Goal: Transaction & Acquisition: Download file/media

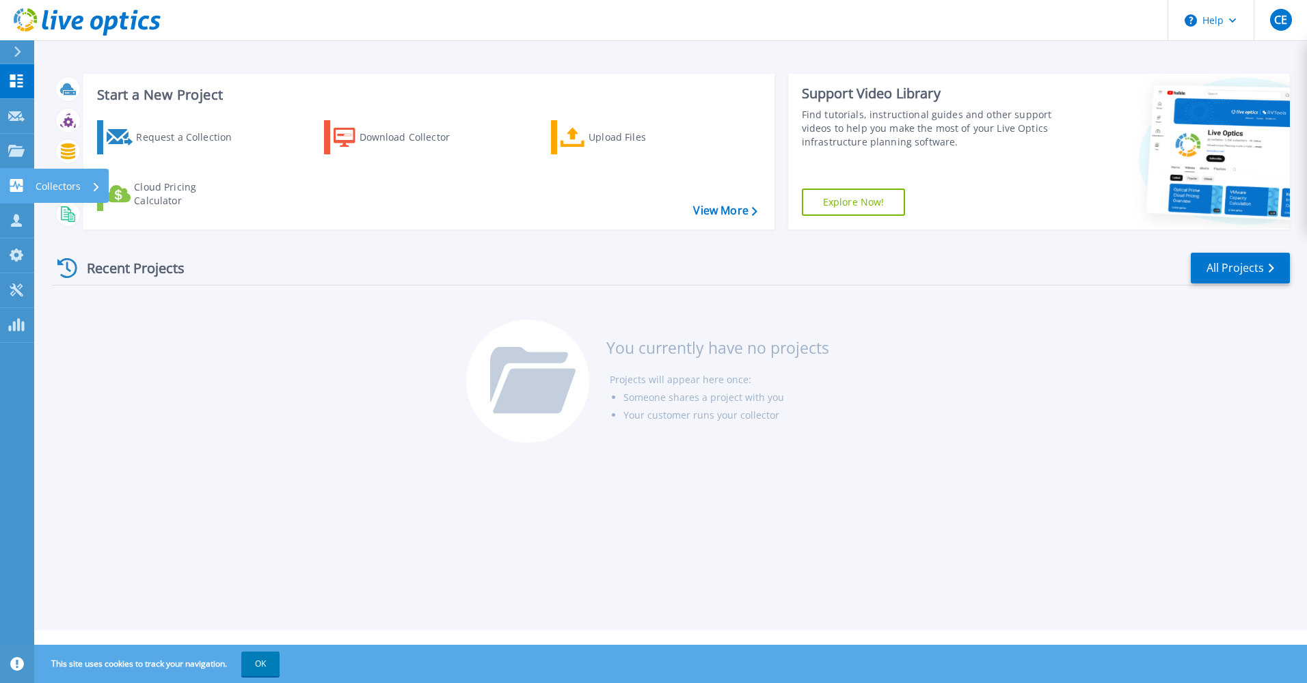
click at [12, 186] on icon at bounding box center [16, 185] width 16 height 13
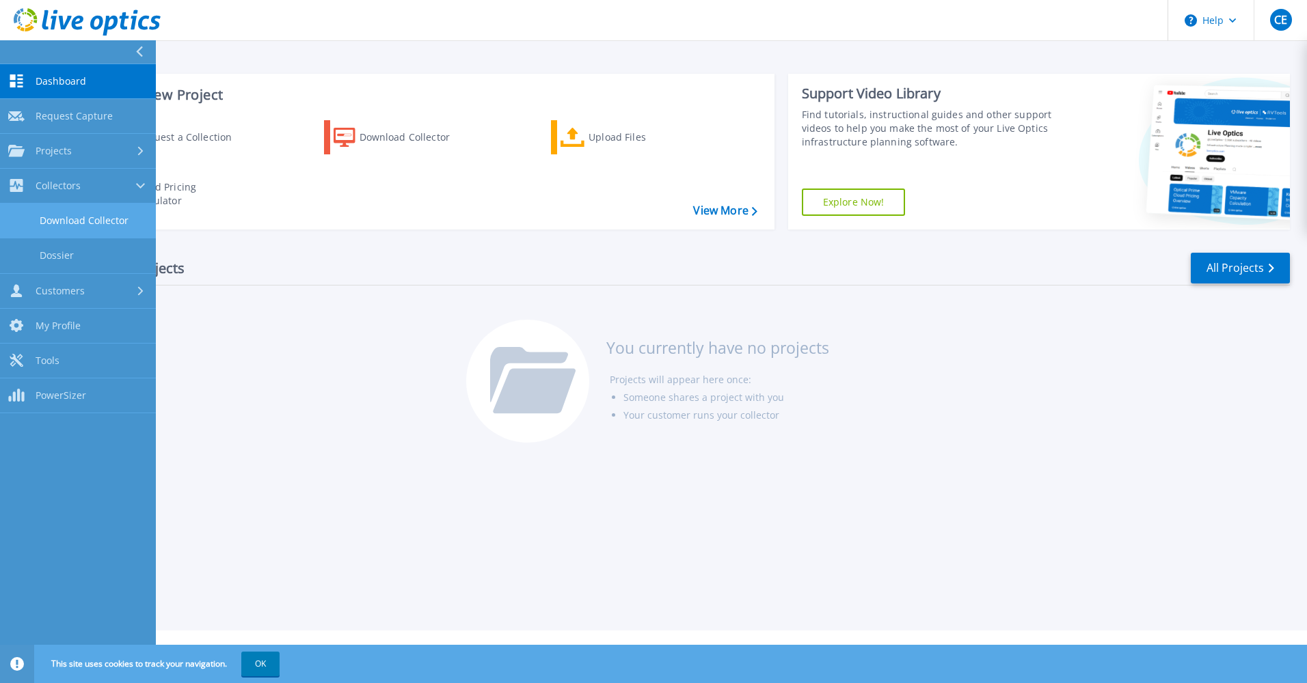
click at [85, 215] on link "Download Collector" at bounding box center [78, 221] width 156 height 35
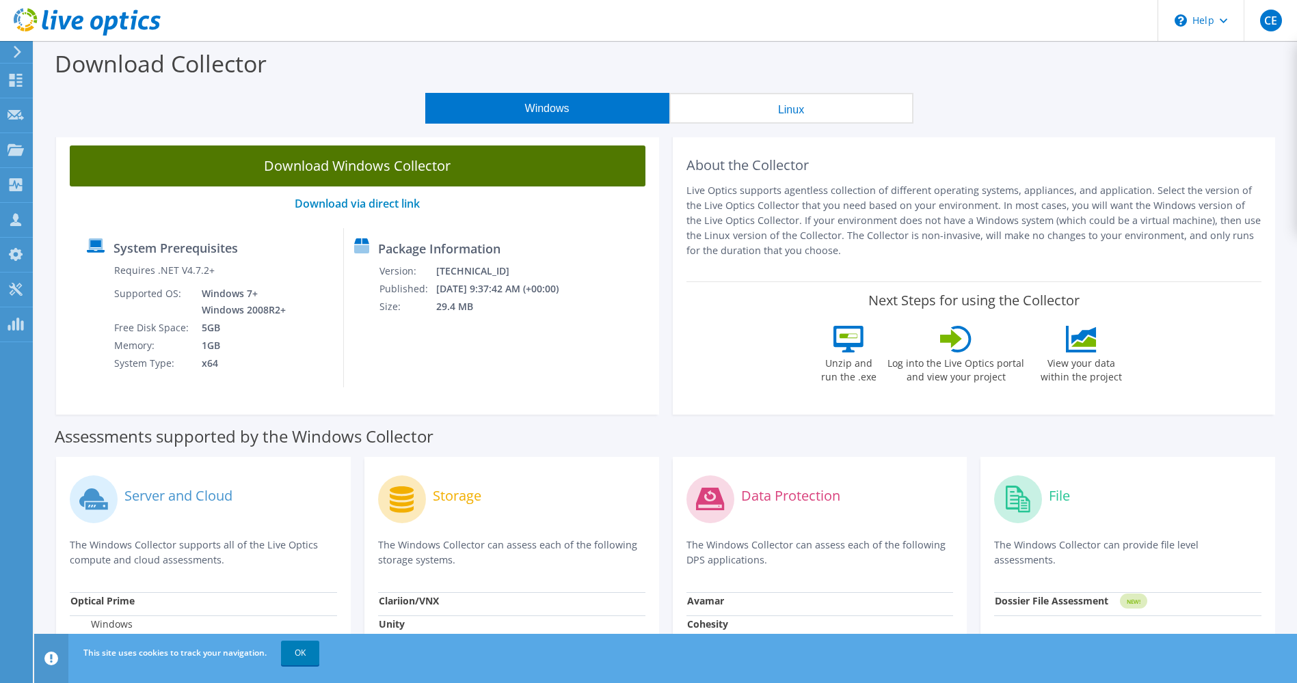
click at [392, 164] on link "Download Windows Collector" at bounding box center [358, 166] width 576 height 41
